Goal: Task Accomplishment & Management: Manage account settings

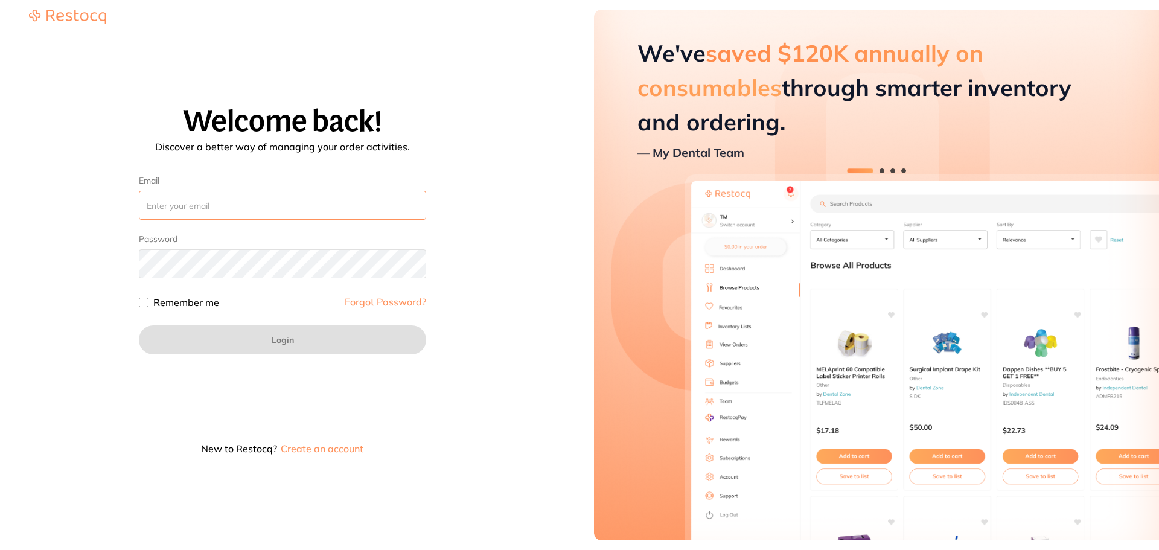
click at [267, 207] on input "Email" at bounding box center [282, 205] width 287 height 29
type input "[EMAIL_ADDRESS][DOMAIN_NAME]"
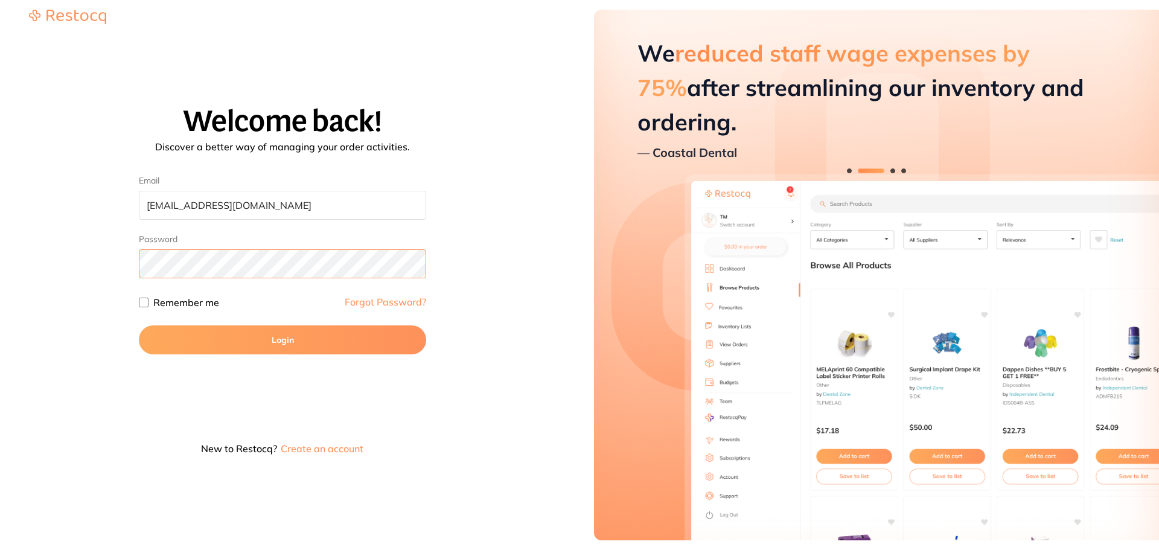
click at [139, 325] on button "Login" at bounding box center [282, 339] width 287 height 29
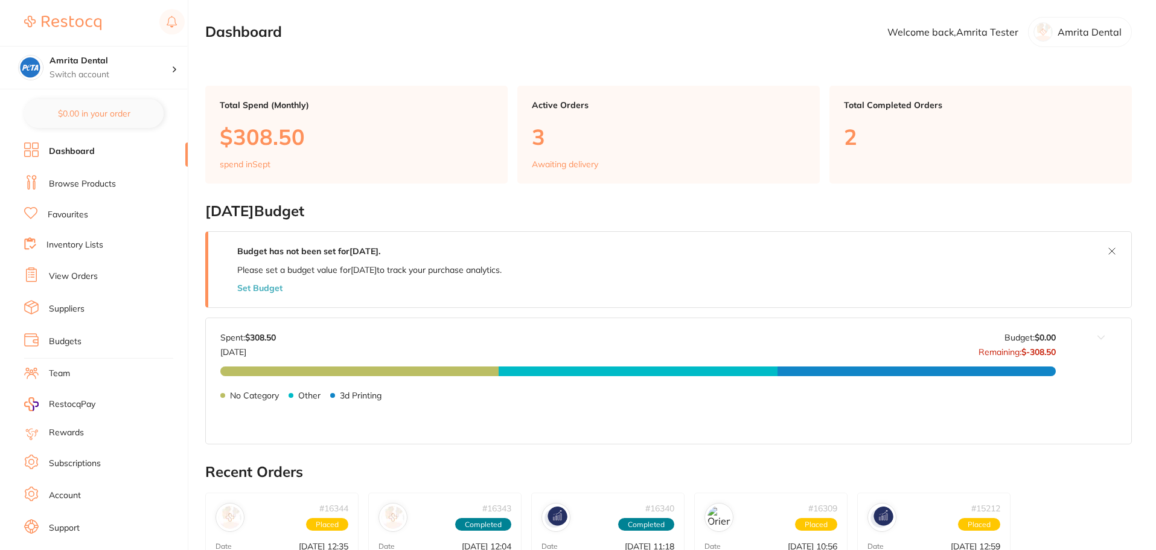
scroll to position [21, 0]
